Goal: Find specific page/section: Find specific page/section

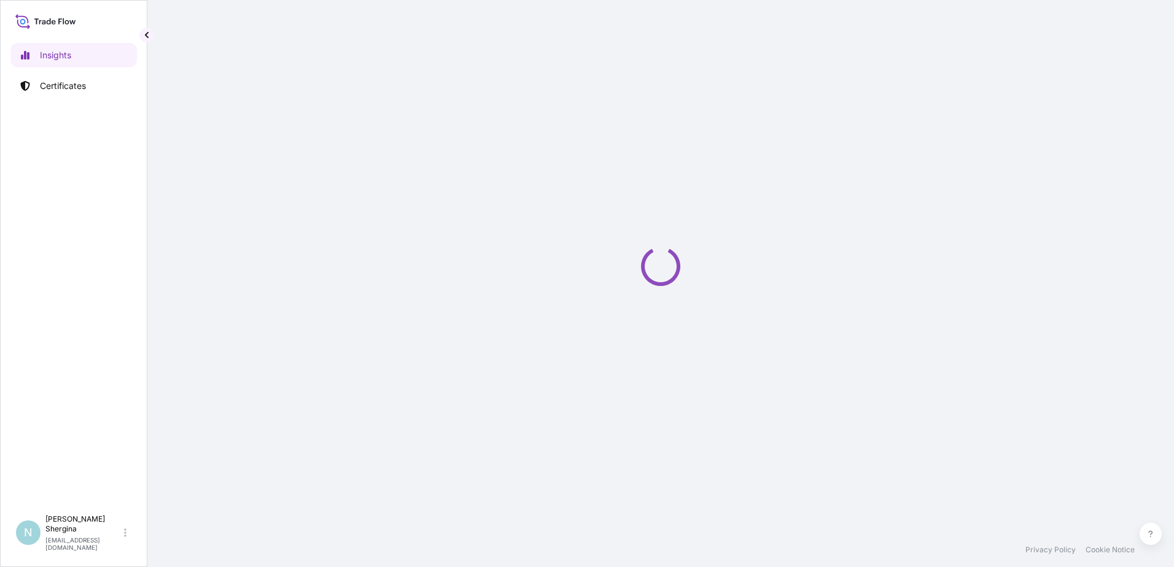
select select "2025"
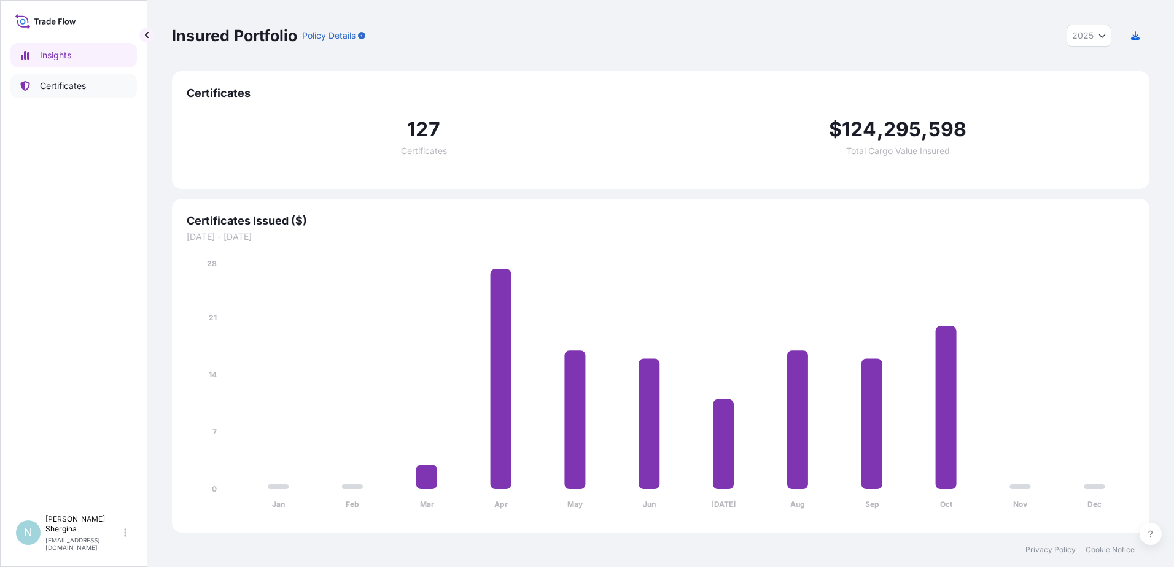
click at [59, 93] on link "Certificates" at bounding box center [73, 86] width 126 height 25
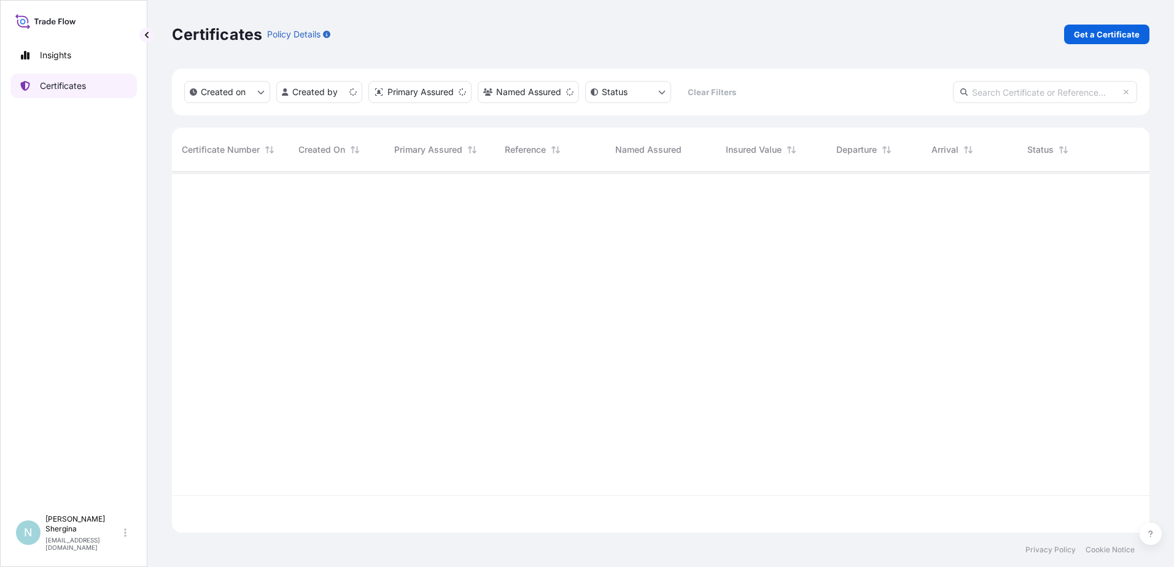
scroll to position [359, 968]
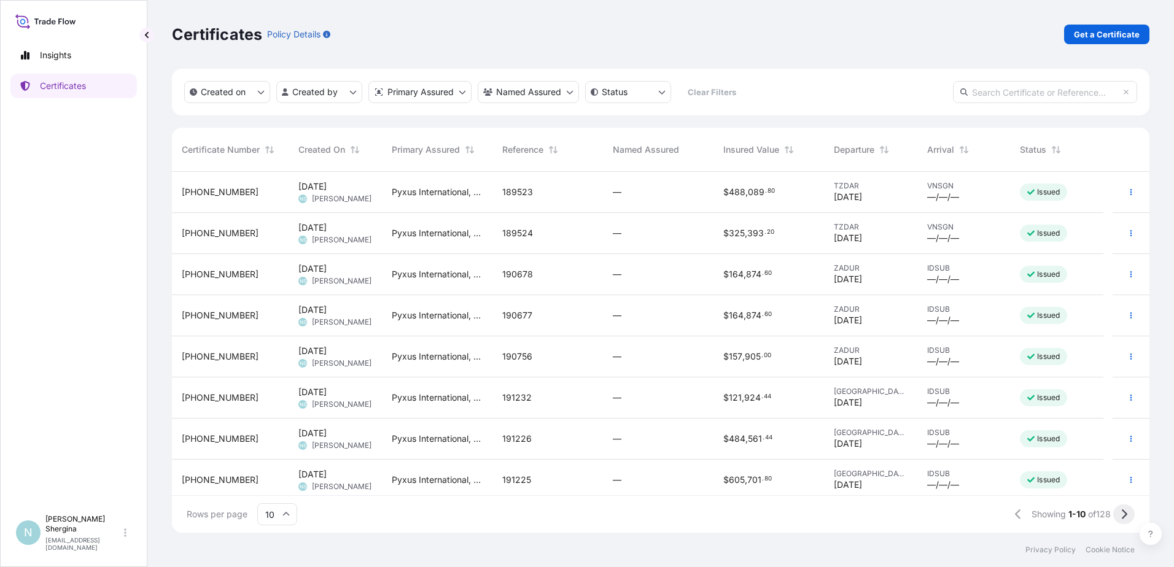
click at [1119, 514] on button at bounding box center [1123, 515] width 21 height 20
click at [1121, 193] on button "button" at bounding box center [1131, 192] width 20 height 20
click at [483, 188] on div "Pyxus International, Inc." at bounding box center [437, 192] width 111 height 41
